Goal: Information Seeking & Learning: Check status

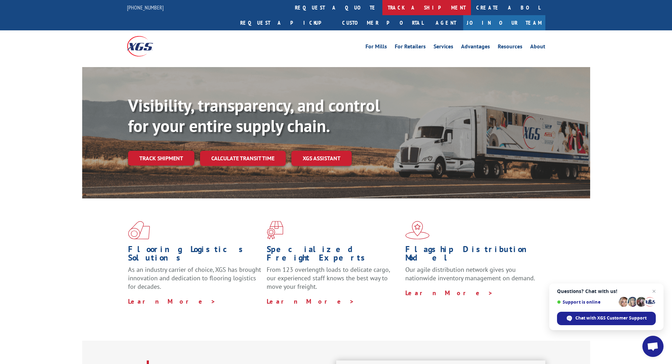
click at [383, 7] on link "track a shipment" at bounding box center [427, 7] width 89 height 15
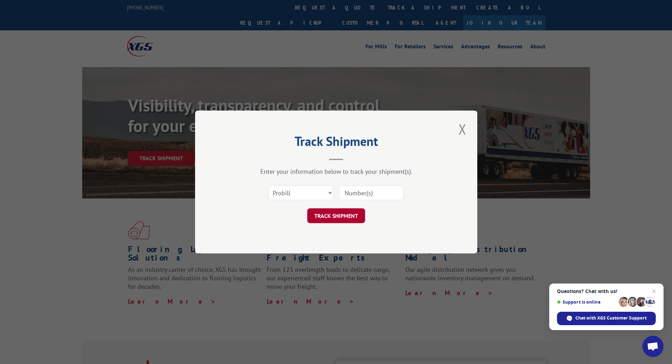
click at [344, 216] on button "TRACK SHIPMENT" at bounding box center [336, 215] width 58 height 15
click at [368, 190] on input at bounding box center [371, 192] width 65 height 15
type input "16229846"
click at [337, 214] on button "TRACK SHIPMENT" at bounding box center [336, 215] width 58 height 15
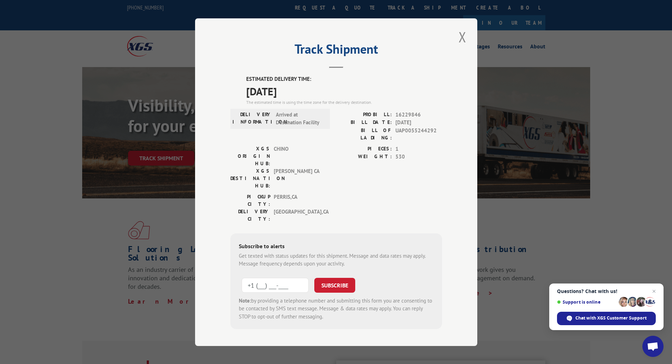
click at [288, 277] on input "+1 (___) ___-____" at bounding box center [275, 284] width 67 height 15
type input "[PHONE_NUMBER]"
click at [340, 277] on button "SUBSCRIBE" at bounding box center [334, 284] width 41 height 15
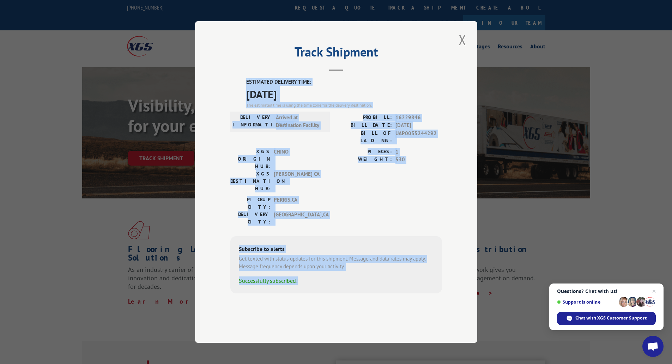
drag, startPoint x: 449, startPoint y: 271, endPoint x: 234, endPoint y: 99, distance: 275.7
click at [234, 97] on div "Track Shipment ESTIMATED DELIVERY TIME: [DATE] The estimated time is using the …" at bounding box center [336, 182] width 282 height 322
copy div "ESTIMATED DELIVERY TIME: [DATE] The estimated time is using the time zone for t…"
drag, startPoint x: 461, startPoint y: 60, endPoint x: 363, endPoint y: 7, distance: 112.1
click at [461, 49] on button "Close modal" at bounding box center [463, 39] width 12 height 19
